Goal: Information Seeking & Learning: Learn about a topic

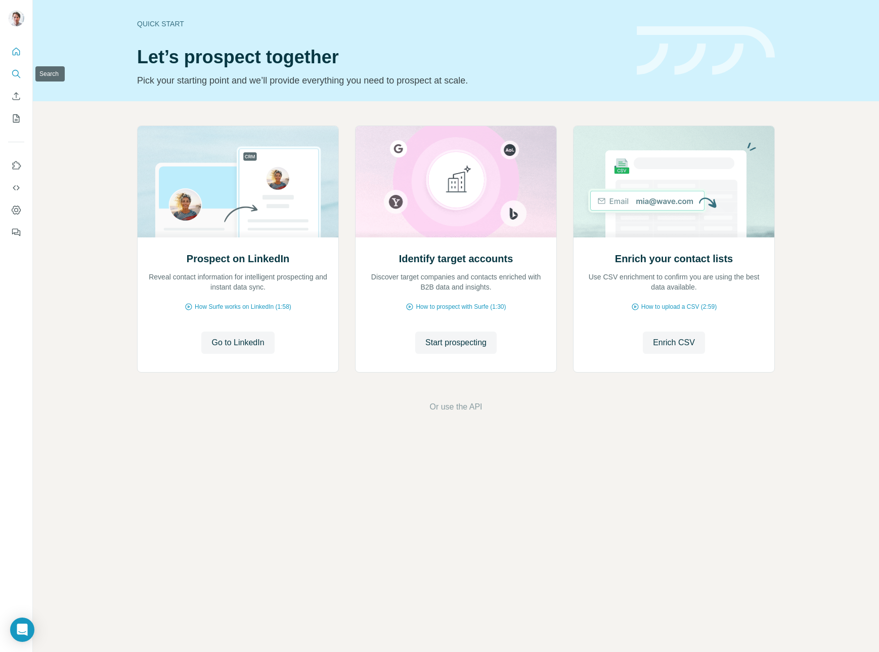
click at [20, 74] on icon "Search" at bounding box center [16, 74] width 10 height 10
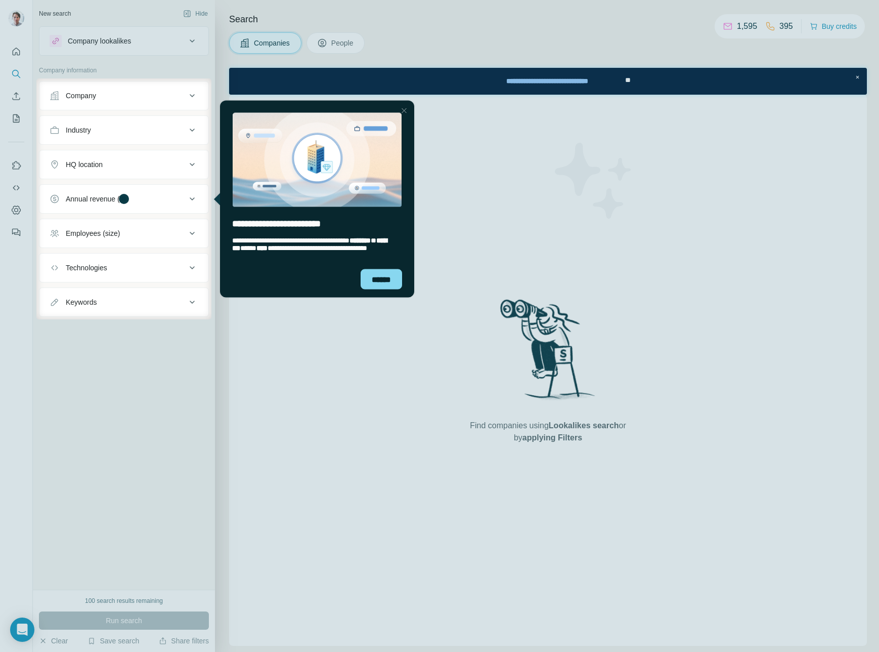
click at [131, 45] on div at bounding box center [439, 39] width 879 height 78
click at [388, 275] on div "******" at bounding box center [381, 279] width 41 height 20
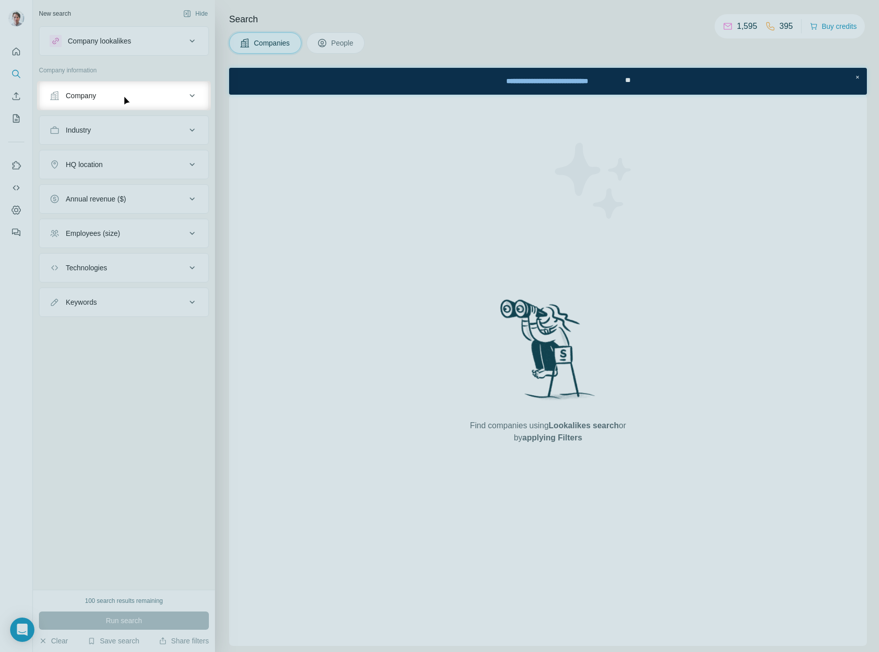
click at [96, 99] on div "Company" at bounding box center [81, 96] width 30 height 10
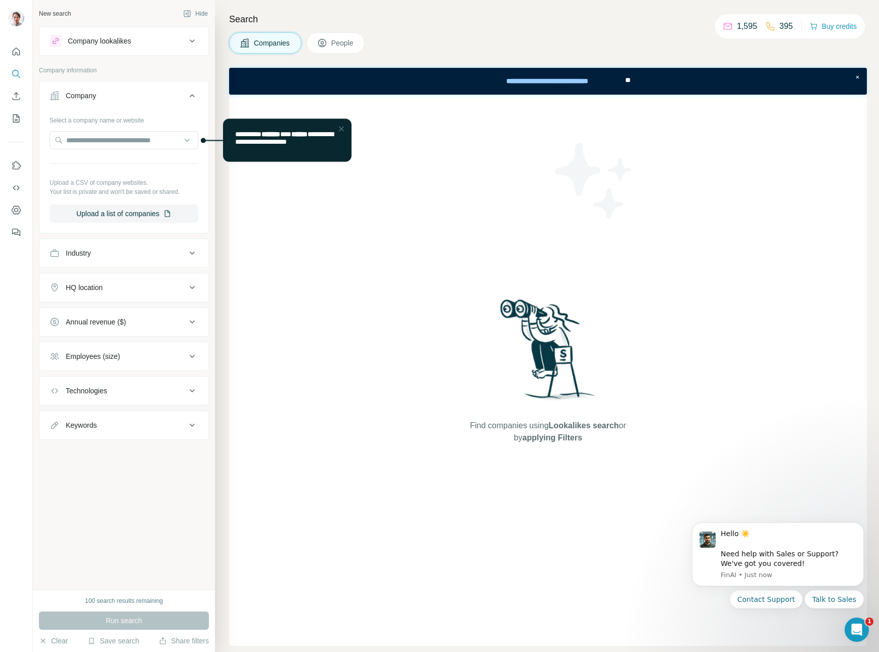
click at [345, 128] on div "Close Step" at bounding box center [341, 128] width 12 height 12
click at [150, 215] on button "Upload a list of companies" at bounding box center [124, 213] width 149 height 18
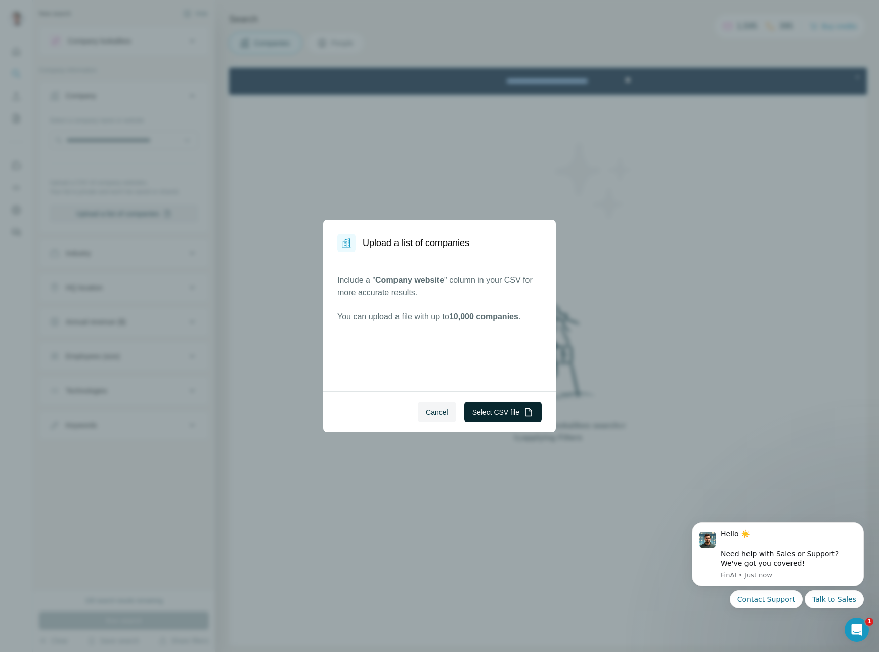
click at [484, 408] on button "Select CSV file" at bounding box center [502, 412] width 77 height 20
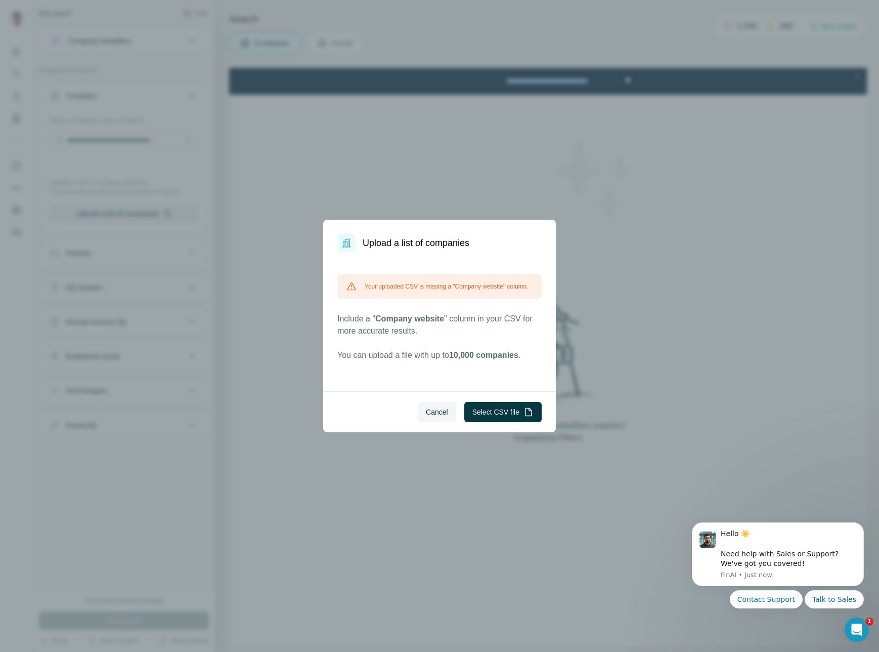
click at [437, 416] on span "Cancel" at bounding box center [437, 412] width 22 height 10
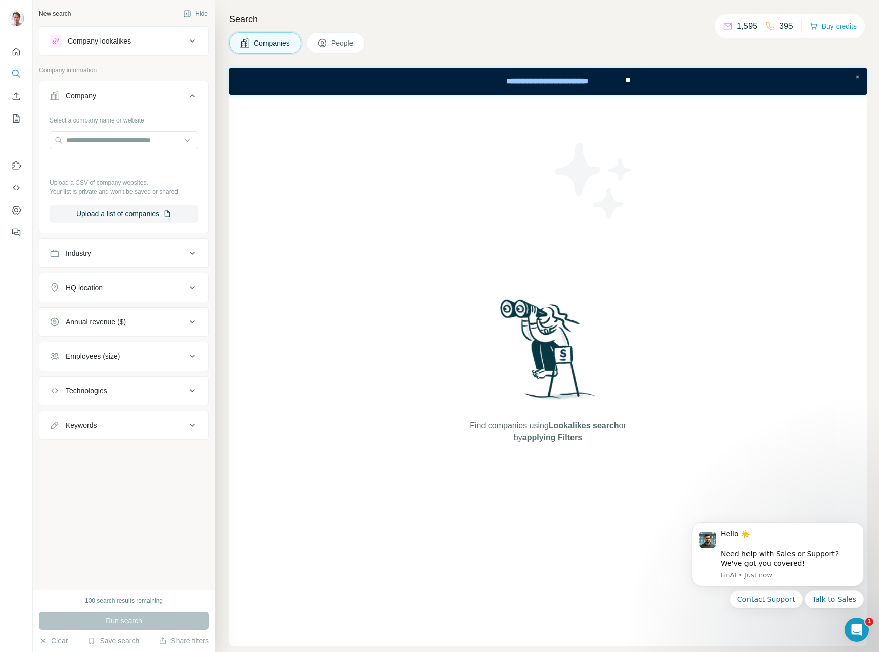
click at [193, 93] on icon at bounding box center [192, 96] width 12 height 12
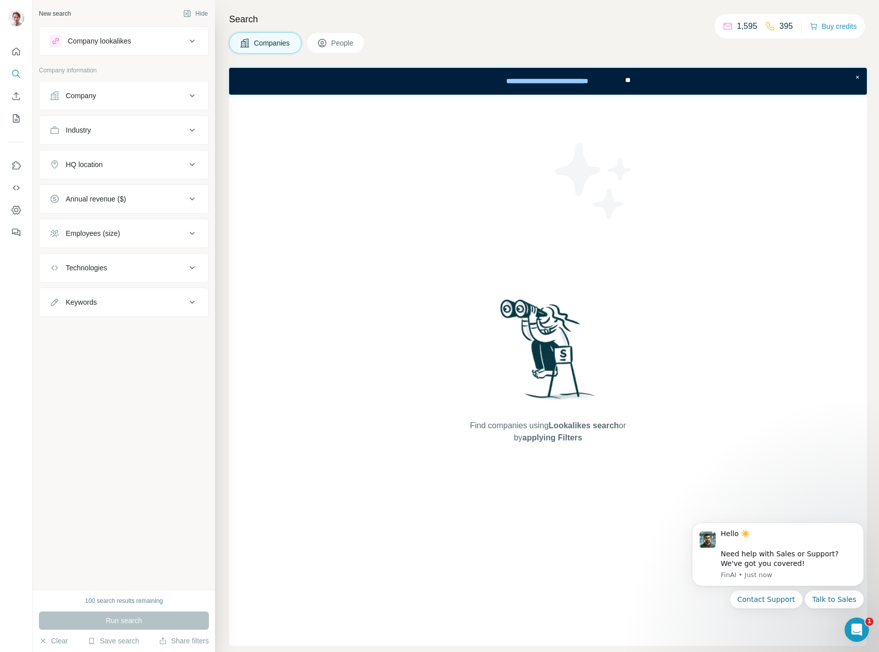
click at [282, 41] on span "Companies" at bounding box center [272, 43] width 37 height 10
click at [126, 100] on div "Company" at bounding box center [118, 96] width 137 height 10
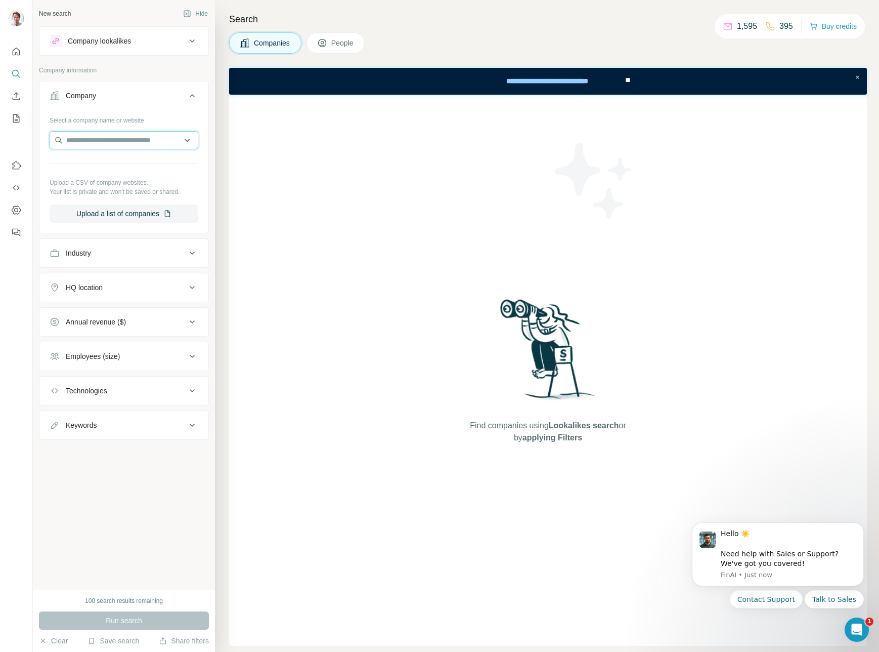
click at [122, 144] on input "text" at bounding box center [124, 140] width 149 height 18
click at [186, 184] on p "Upload a CSV of company websites." at bounding box center [124, 182] width 149 height 9
click at [112, 219] on button "Upload a list of companies" at bounding box center [124, 213] width 149 height 18
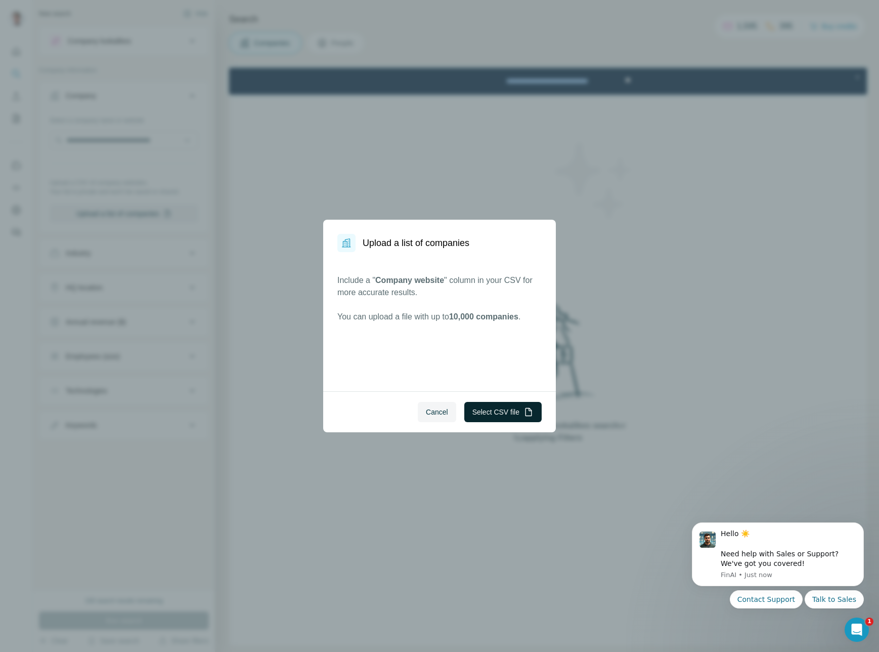
click at [479, 414] on button "Select CSV file" at bounding box center [502, 412] width 77 height 20
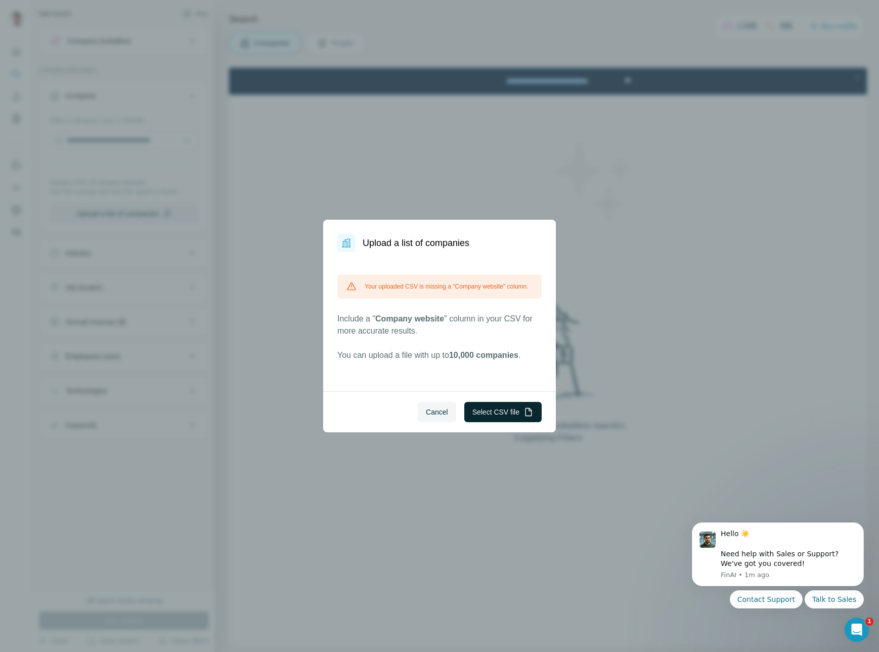
click at [494, 412] on button "Select CSV file" at bounding box center [502, 412] width 77 height 20
click at [436, 418] on button "Cancel" at bounding box center [437, 412] width 38 height 20
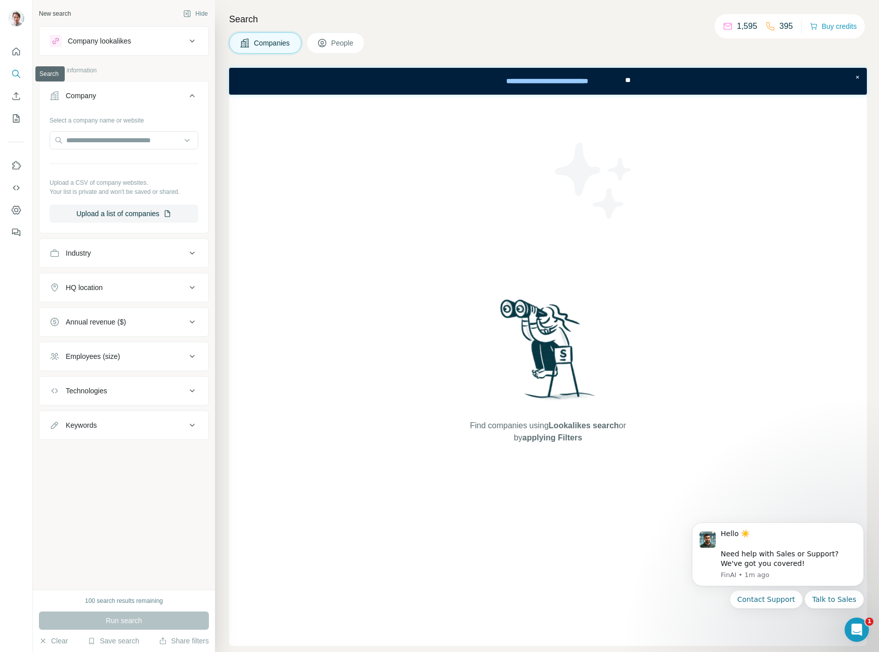
click at [14, 71] on icon "Search" at bounding box center [16, 74] width 10 height 10
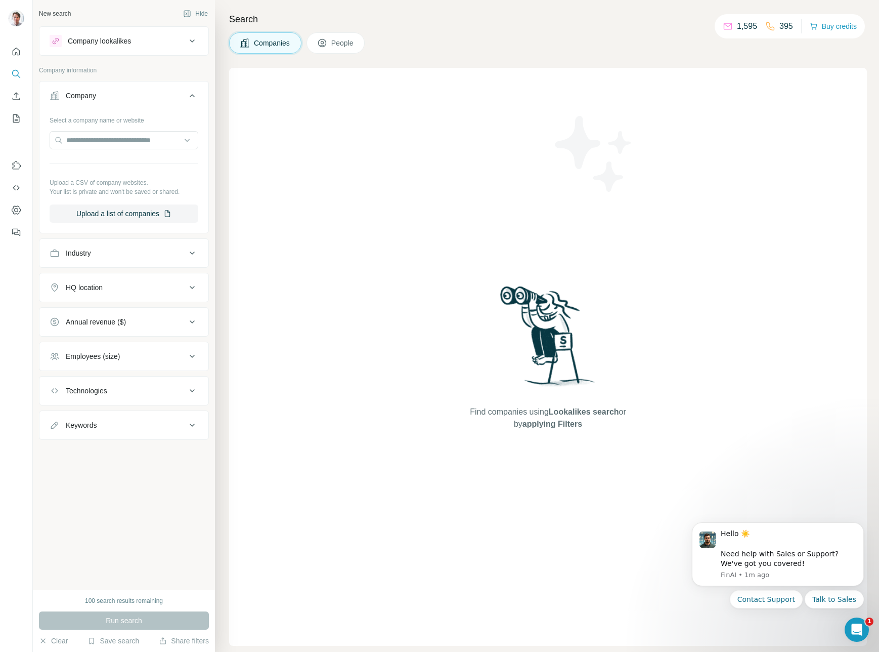
click at [191, 98] on icon at bounding box center [192, 96] width 12 height 12
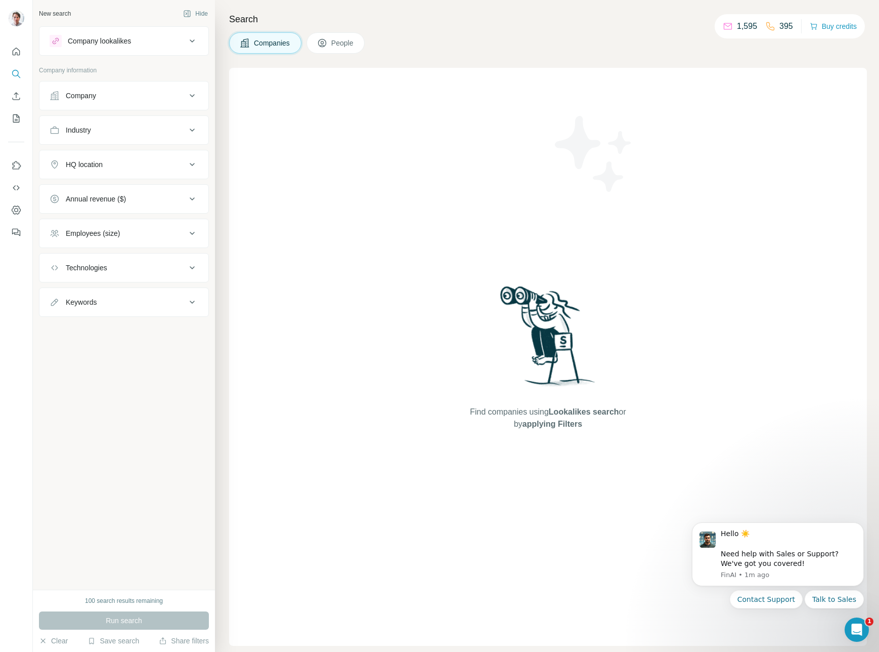
click at [160, 39] on div "Company lookalikes" at bounding box center [118, 41] width 137 height 12
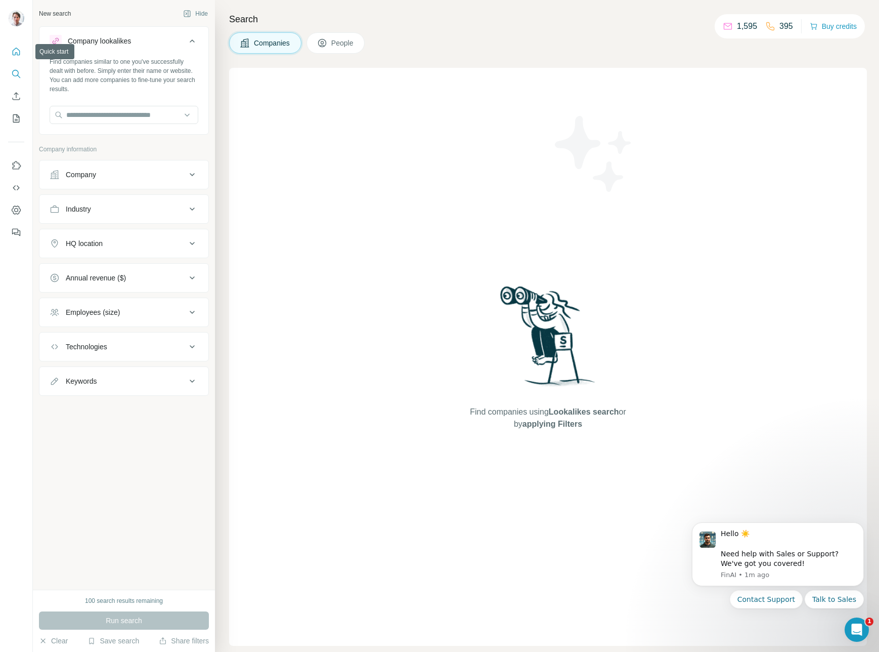
click at [13, 48] on icon "Quick start" at bounding box center [16, 52] width 10 height 10
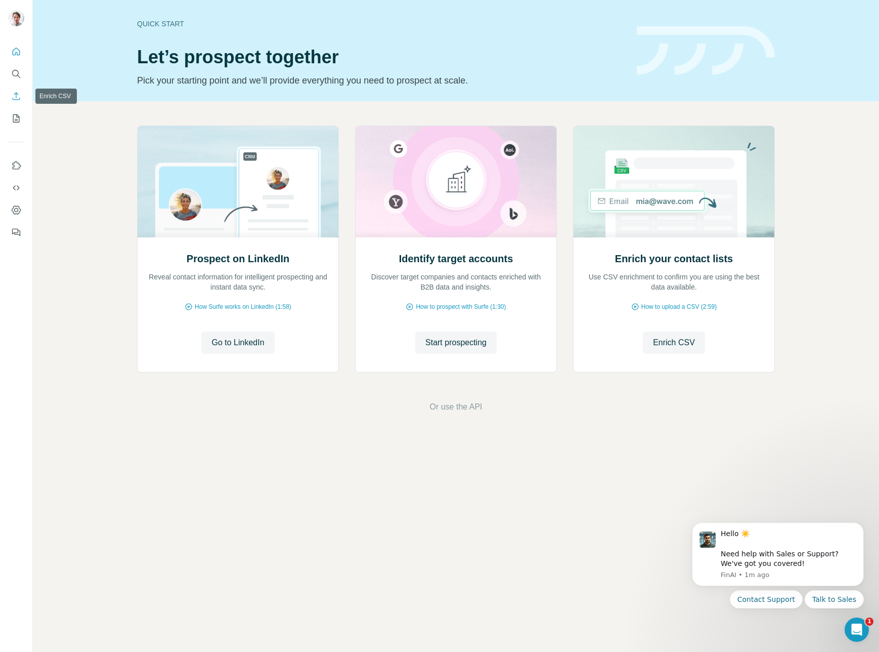
click at [18, 96] on icon "Enrich CSV" at bounding box center [16, 96] width 10 height 10
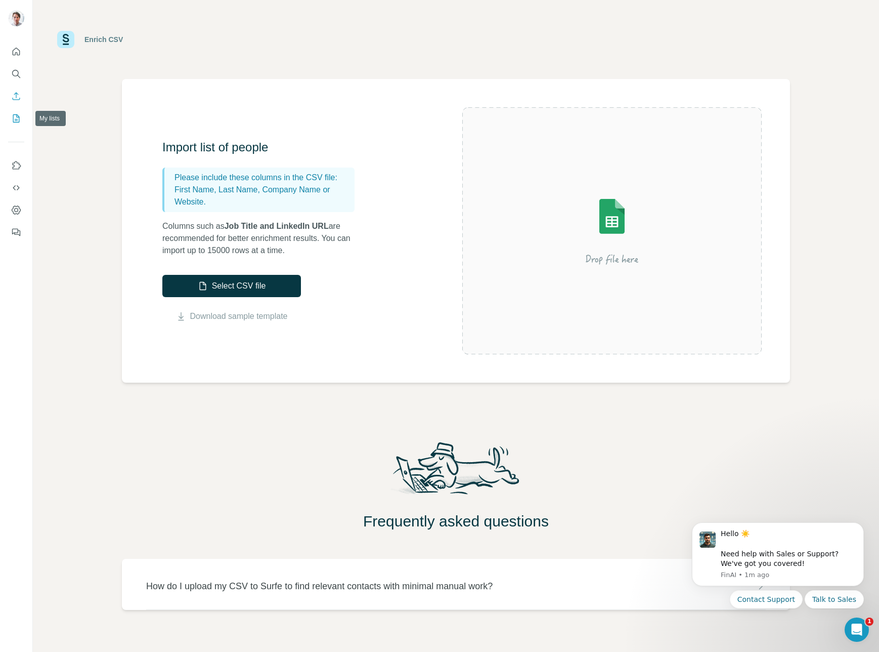
click at [14, 116] on icon "My lists" at bounding box center [16, 118] width 10 height 10
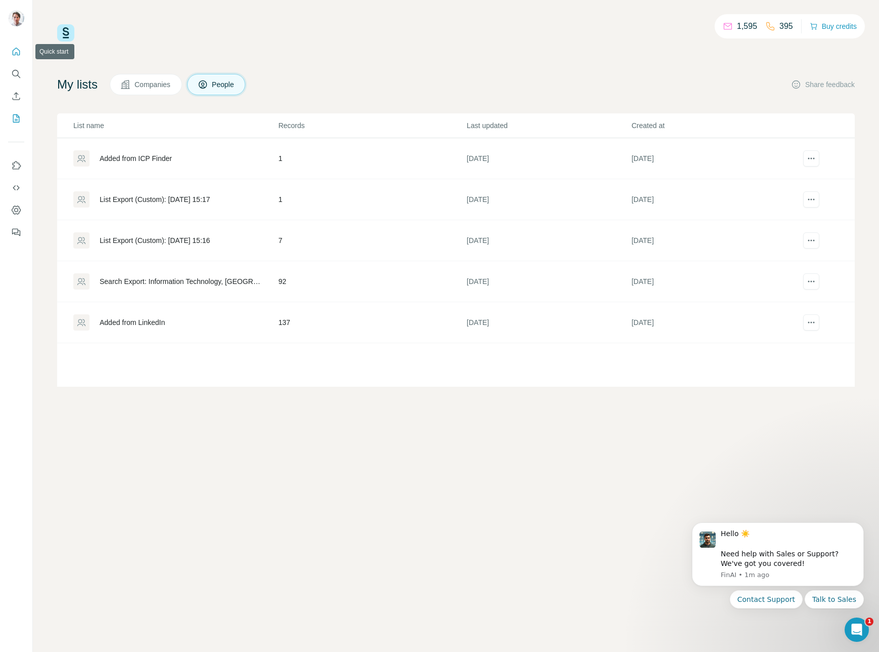
click at [18, 52] on icon "Quick start" at bounding box center [16, 52] width 10 height 10
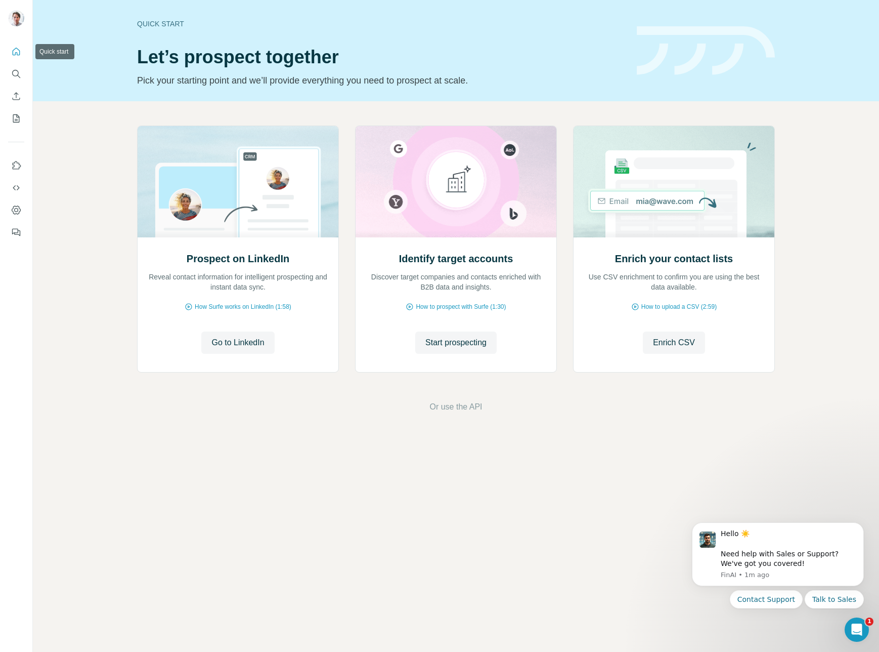
click at [15, 52] on icon "Quick start" at bounding box center [16, 52] width 10 height 10
click at [16, 70] on icon "Search" at bounding box center [16, 74] width 10 height 10
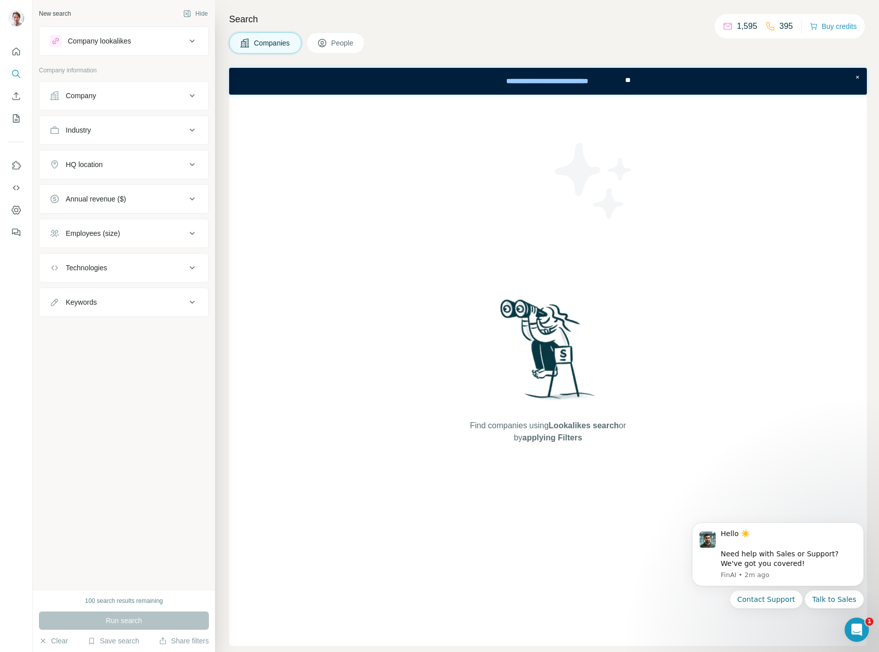
click at [155, 93] on div "Company" at bounding box center [118, 96] width 137 height 10
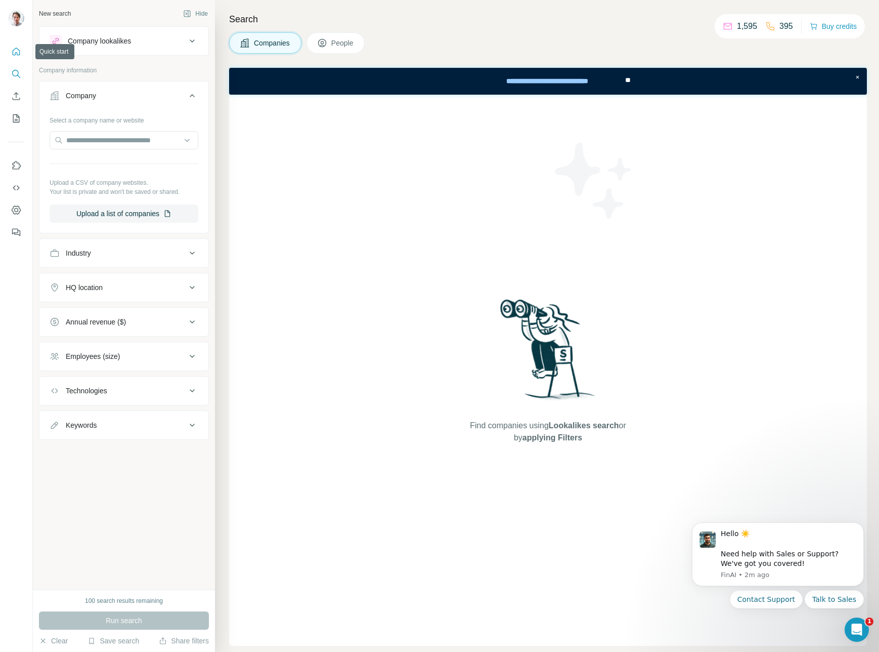
click at [17, 46] on button "Quick start" at bounding box center [16, 51] width 16 height 18
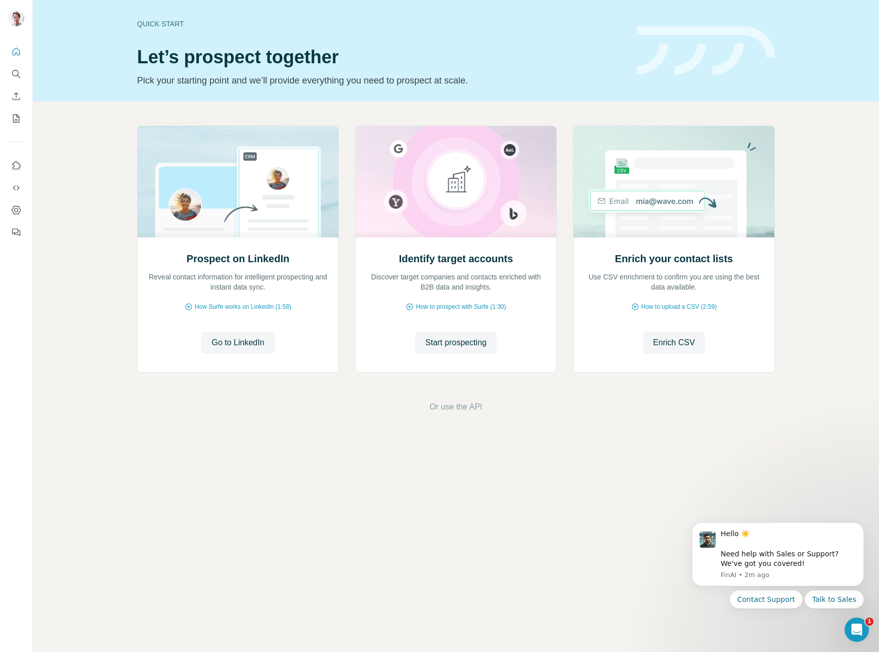
click at [160, 22] on div "Quick start" at bounding box center [381, 24] width 488 height 10
click at [461, 346] on span "Start prospecting" at bounding box center [456, 342] width 61 height 12
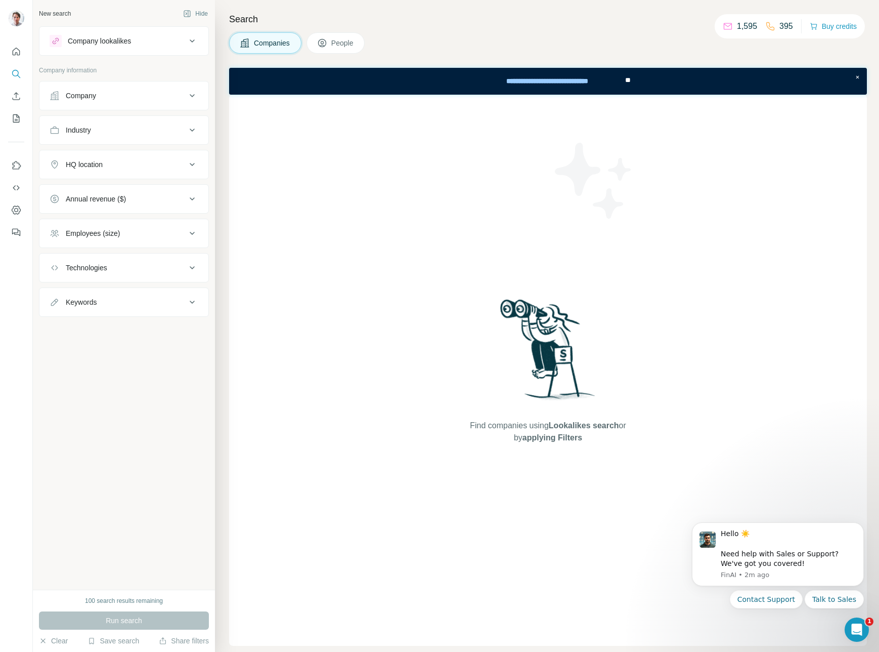
click at [137, 228] on div "Employees (size)" at bounding box center [118, 233] width 137 height 10
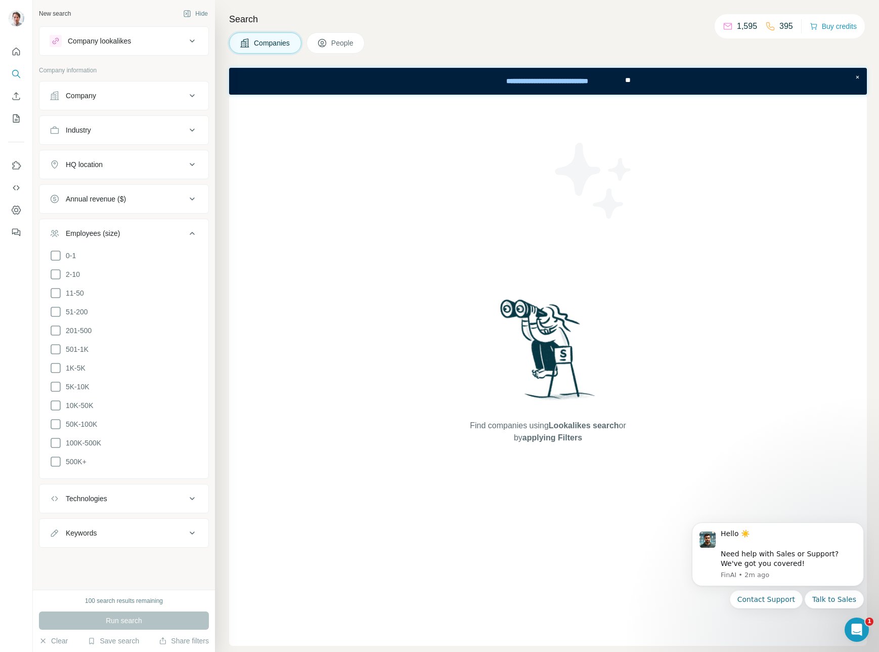
click at [137, 228] on div "Employees (size)" at bounding box center [118, 233] width 137 height 10
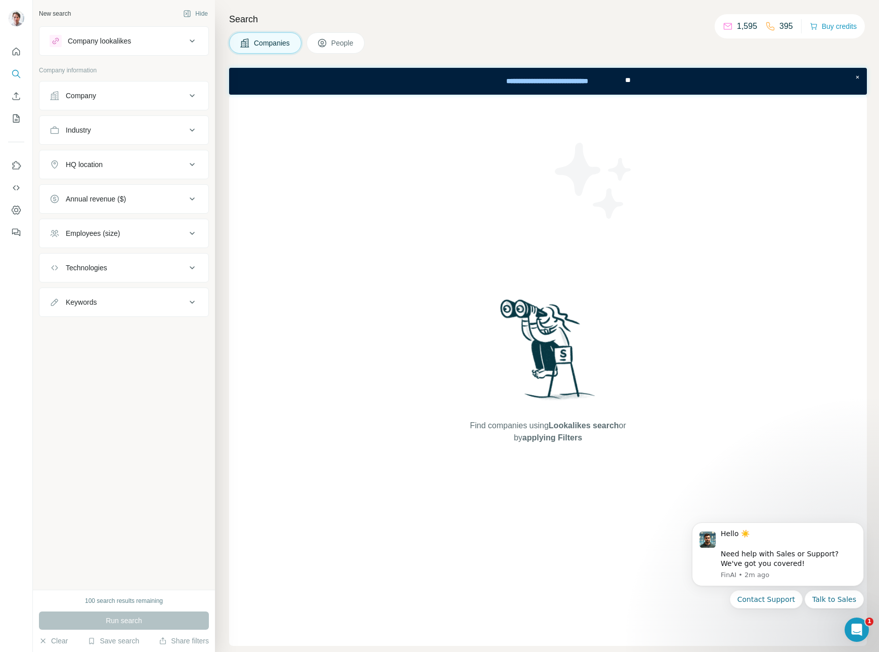
click at [140, 200] on div "Annual revenue ($)" at bounding box center [118, 199] width 137 height 10
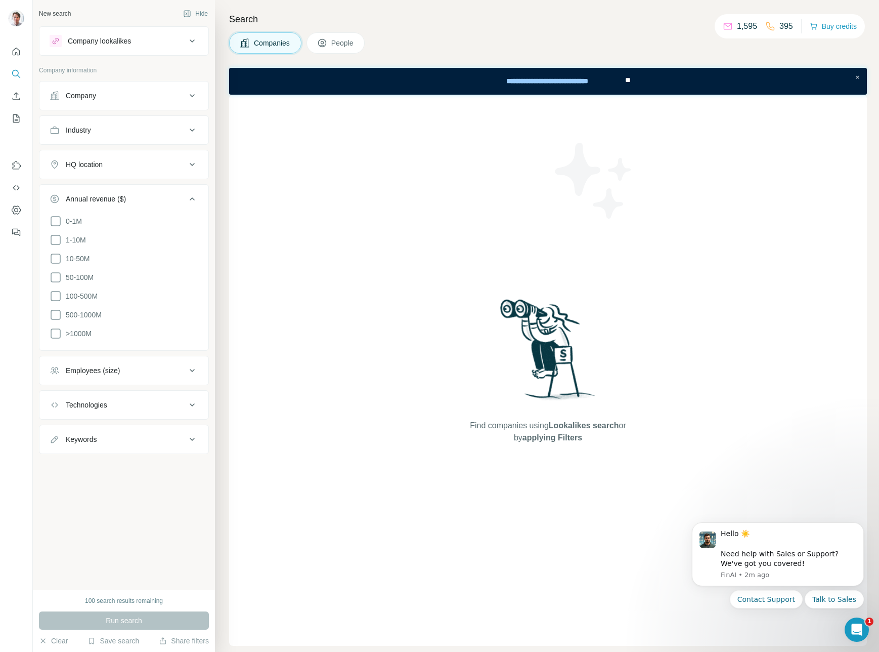
drag, startPoint x: 140, startPoint y: 200, endPoint x: 129, endPoint y: 161, distance: 40.5
click at [140, 200] on div "Annual revenue ($)" at bounding box center [118, 199] width 137 height 10
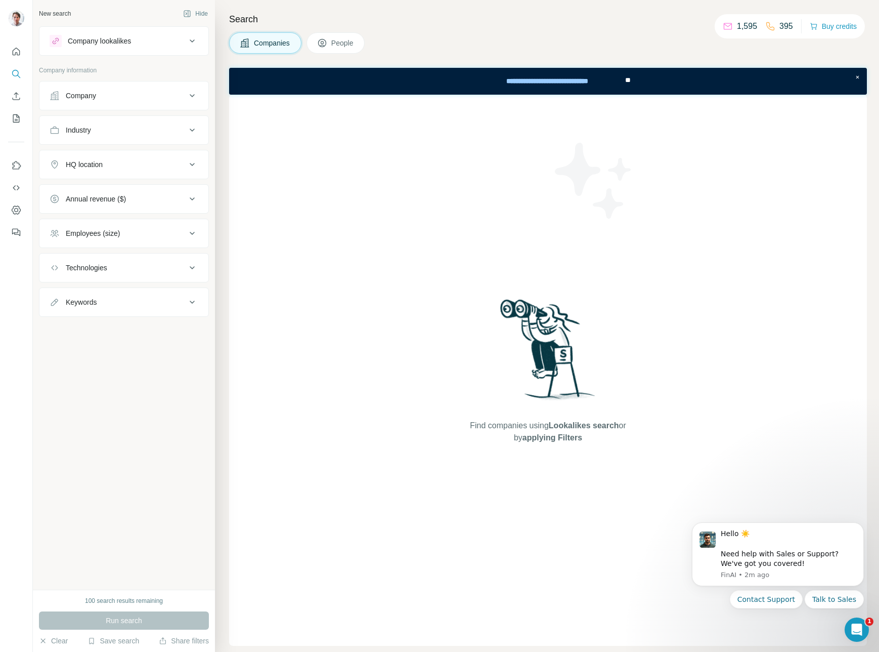
click at [129, 156] on button "HQ location" at bounding box center [123, 164] width 169 height 24
click at [129, 156] on button "HQ location" at bounding box center [123, 166] width 169 height 28
click at [355, 42] on span "People" at bounding box center [342, 43] width 23 height 10
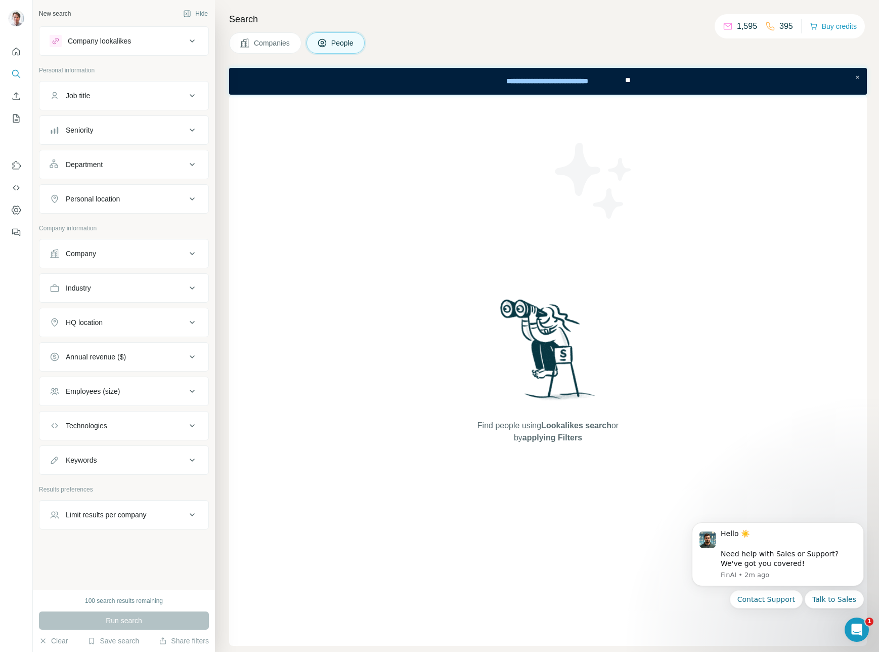
click at [123, 89] on button "Job title" at bounding box center [123, 95] width 169 height 24
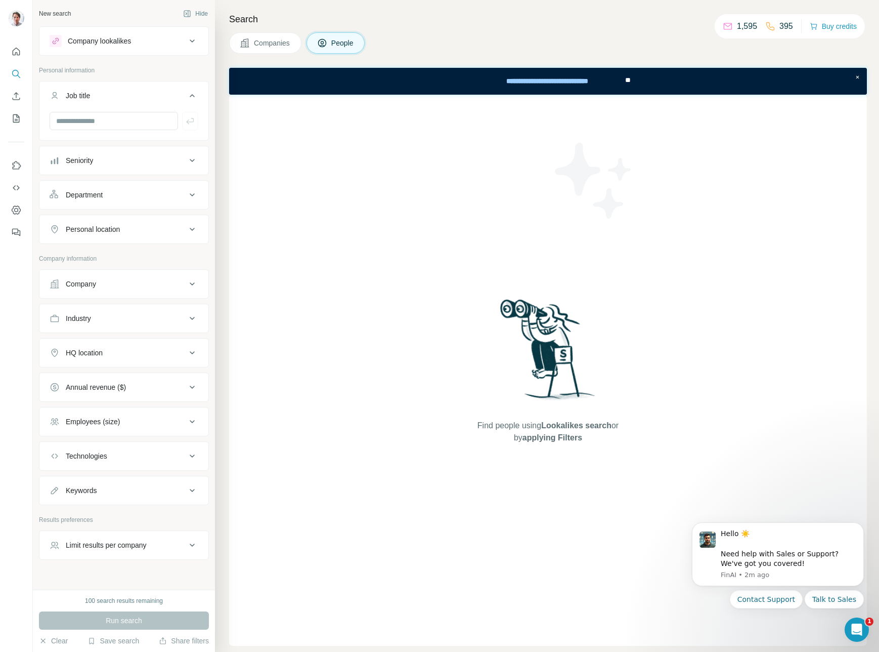
click at [123, 89] on button "Job title" at bounding box center [123, 97] width 169 height 28
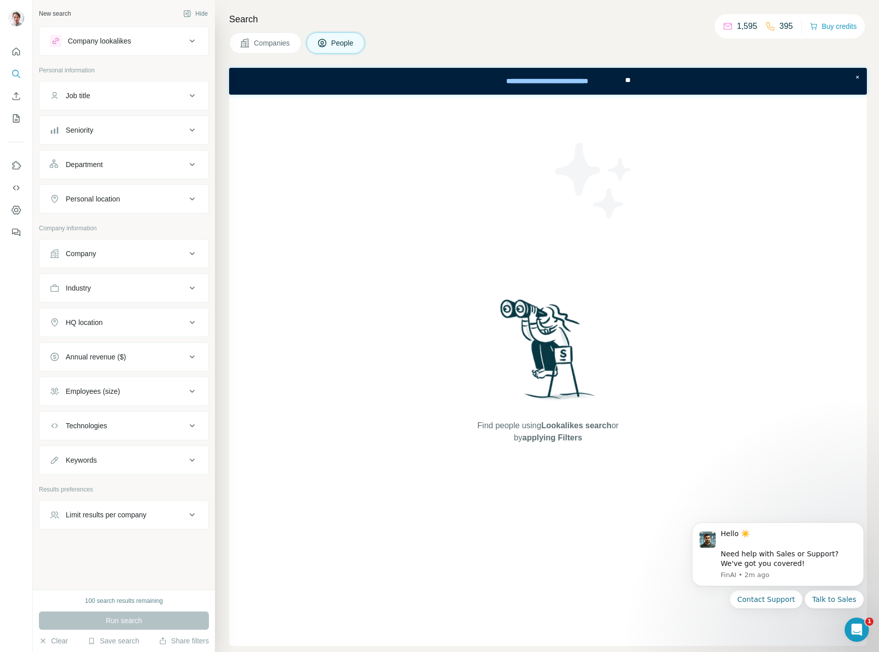
click at [127, 127] on div "Seniority" at bounding box center [118, 130] width 137 height 10
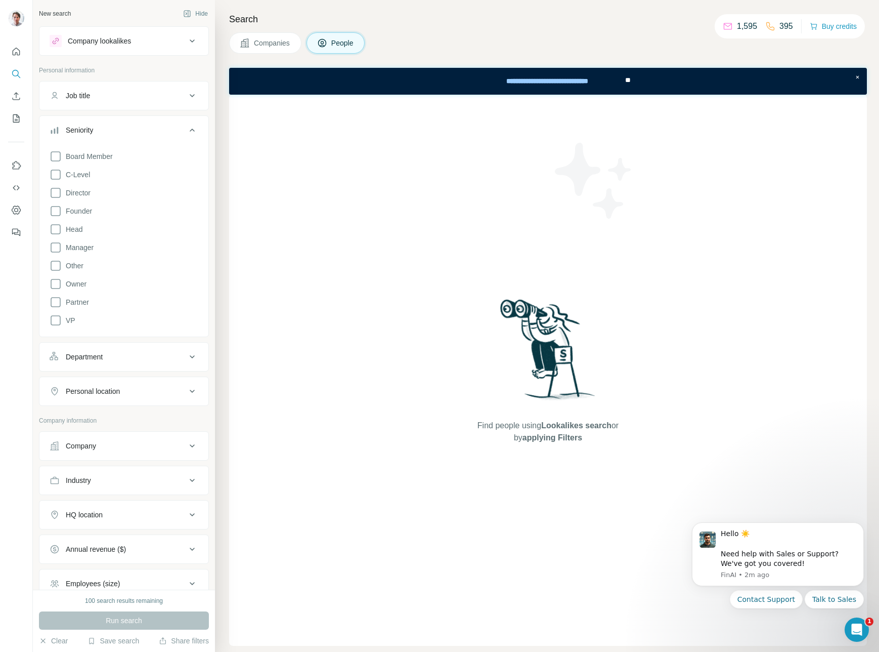
drag, startPoint x: 127, startPoint y: 127, endPoint x: 122, endPoint y: 179, distance: 51.9
click at [127, 127] on div "Seniority" at bounding box center [118, 130] width 137 height 10
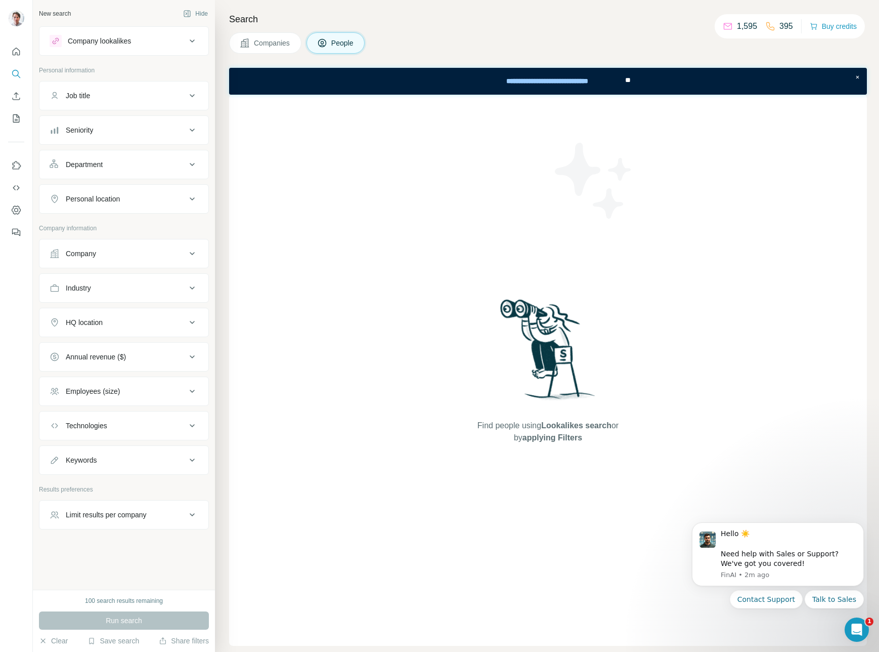
click at [126, 174] on button "Department" at bounding box center [123, 164] width 169 height 24
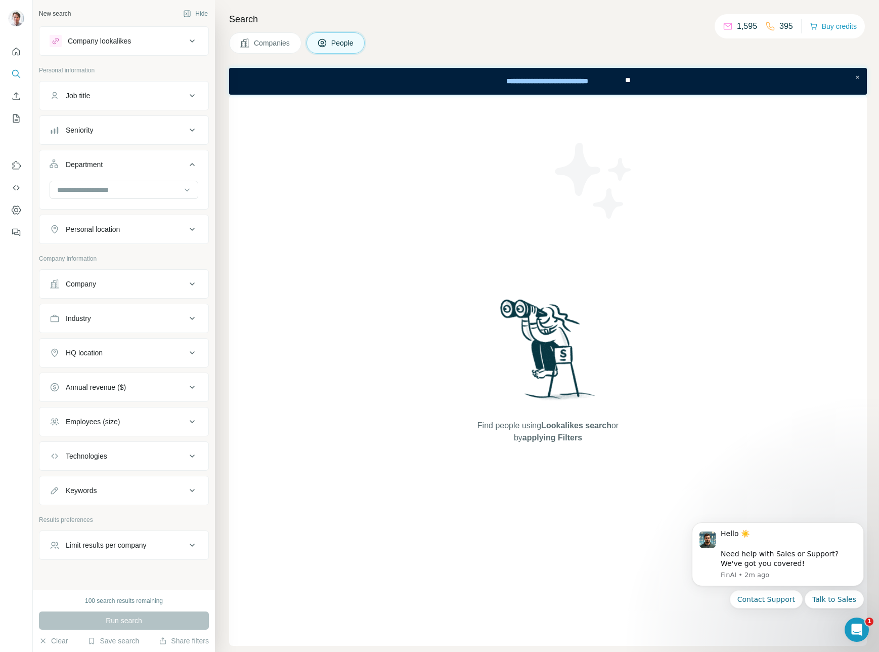
click at [127, 168] on div "Department" at bounding box center [118, 164] width 137 height 10
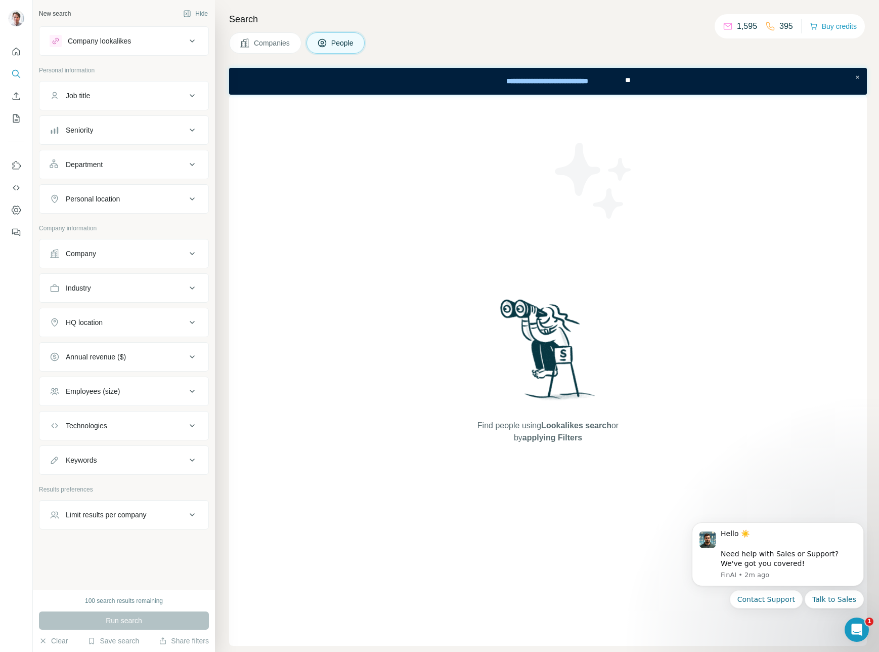
click at [130, 194] on div "Personal location" at bounding box center [118, 199] width 137 height 10
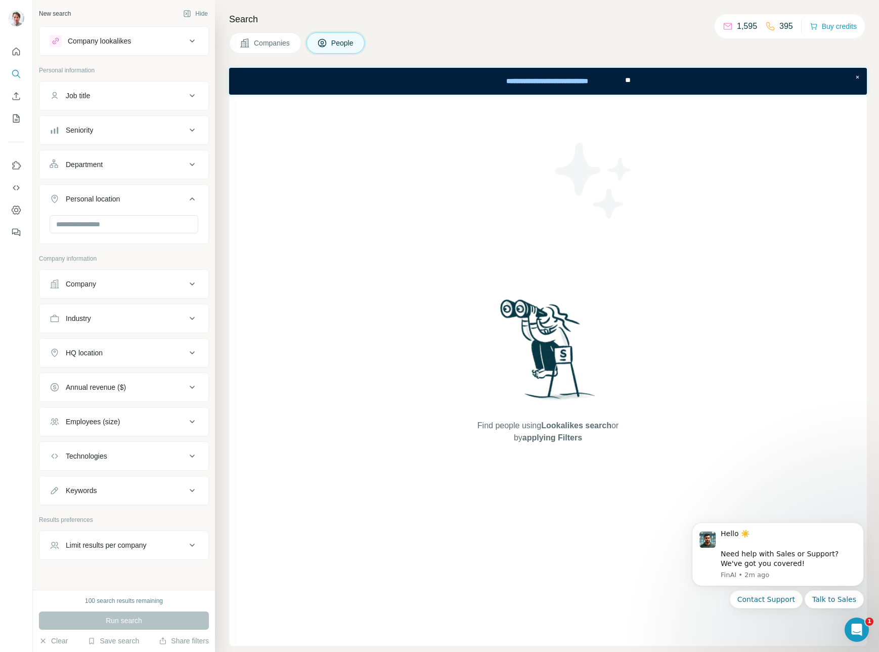
click at [130, 194] on div "Personal location" at bounding box center [118, 199] width 137 height 10
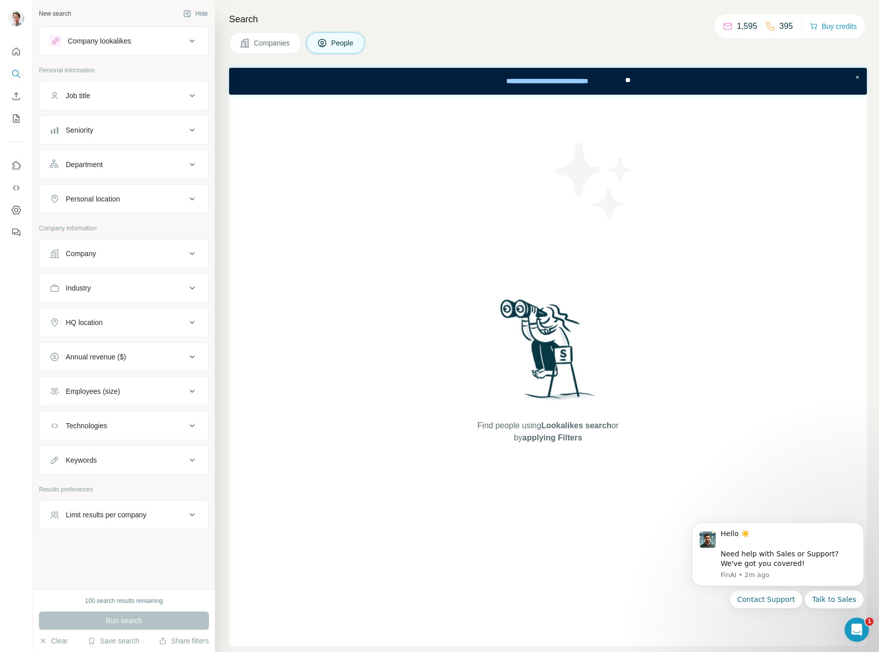
click at [130, 242] on button "Company" at bounding box center [123, 253] width 169 height 24
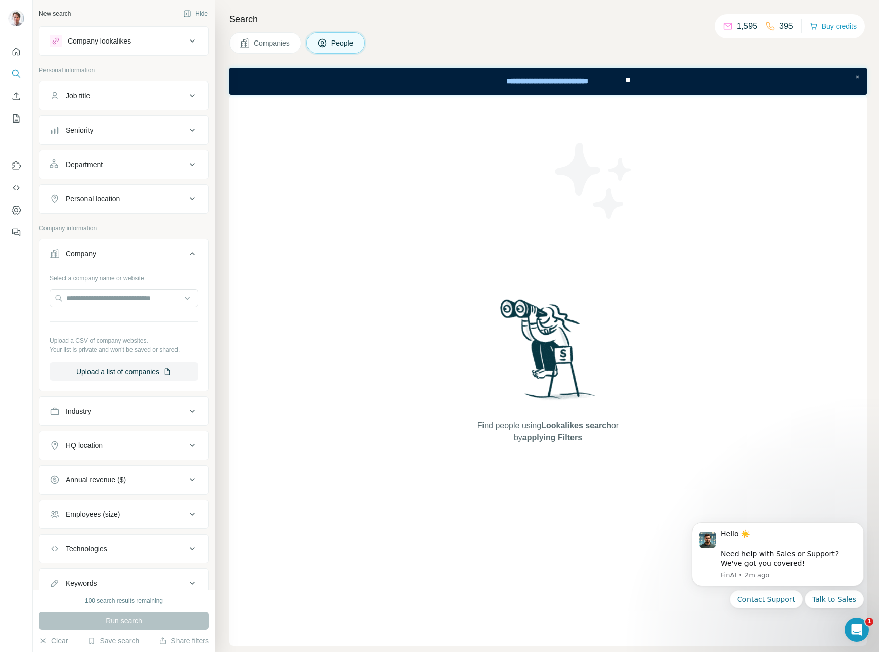
click at [184, 252] on div "Company" at bounding box center [118, 253] width 137 height 10
